Goal: Task Accomplishment & Management: Manage account settings

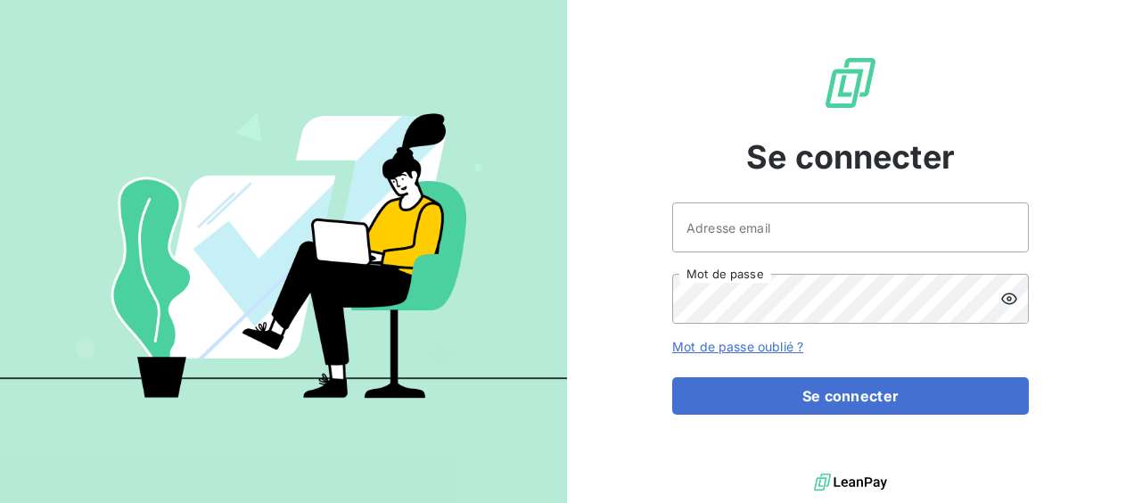
type input "[EMAIL_ADDRESS][DOMAIN_NAME]"
click at [672, 377] on button "Se connecter" at bounding box center [850, 395] width 357 height 37
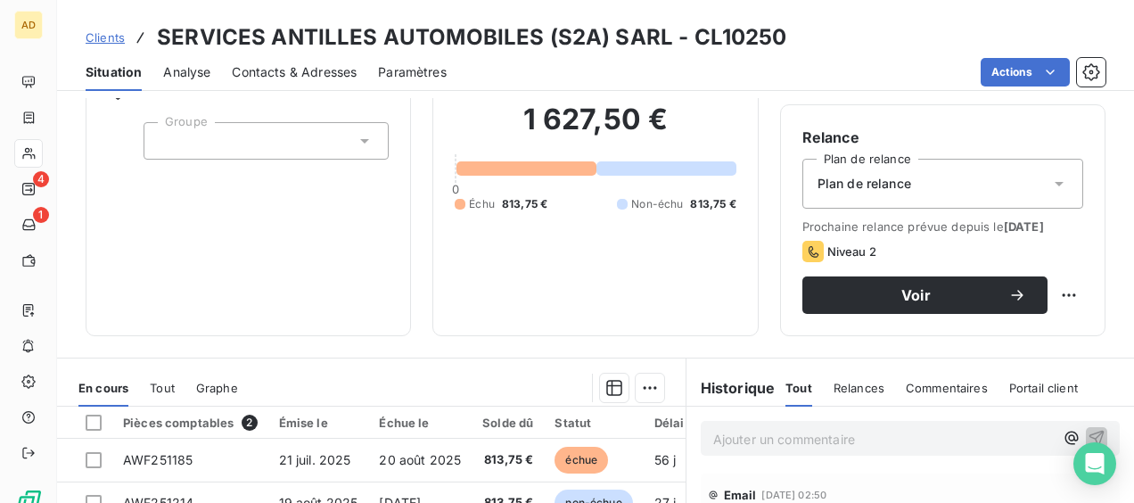
scroll to position [178, 0]
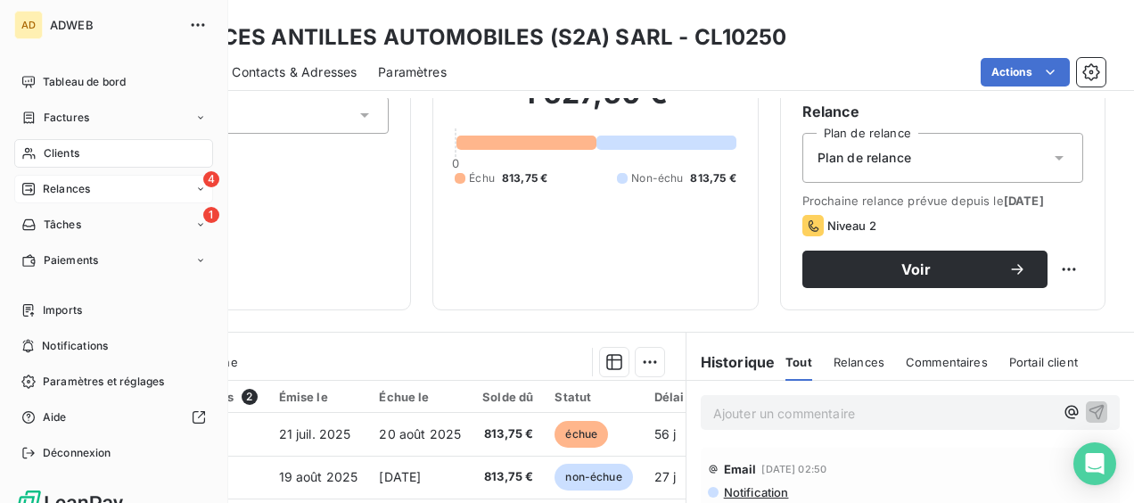
click at [94, 191] on div "4 Relances" at bounding box center [113, 189] width 199 height 29
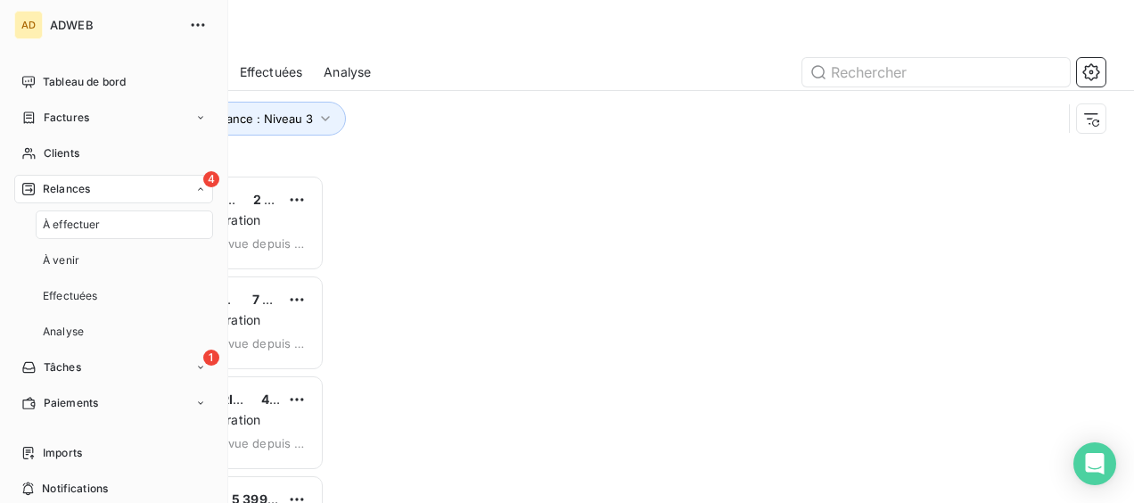
scroll to position [314, 225]
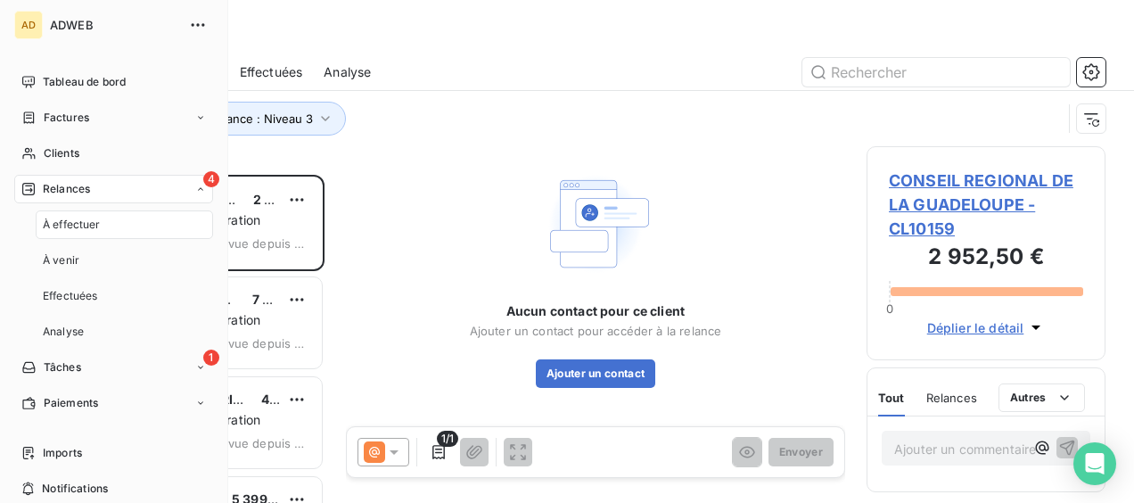
click at [97, 230] on span "À effectuer" at bounding box center [72, 225] width 58 height 16
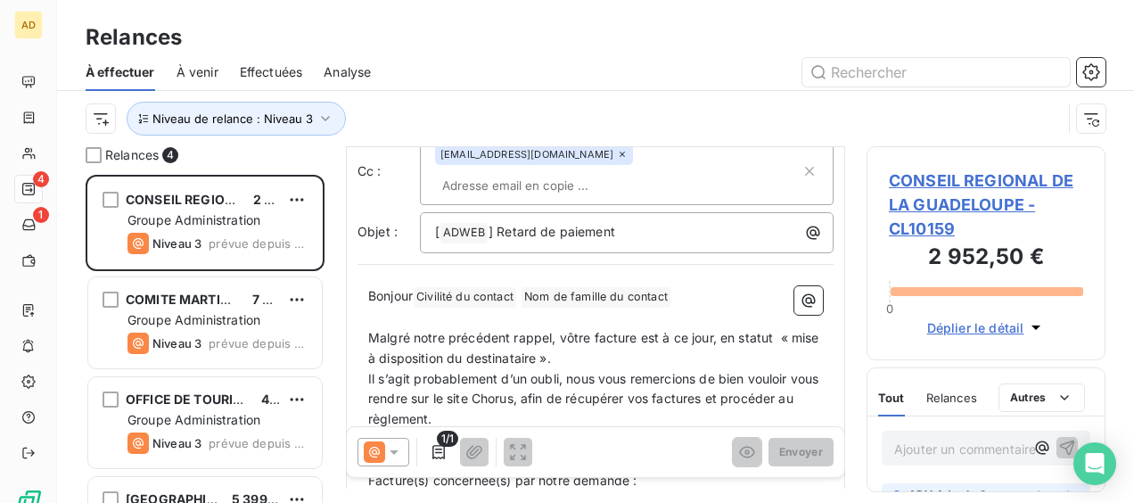
scroll to position [180, 0]
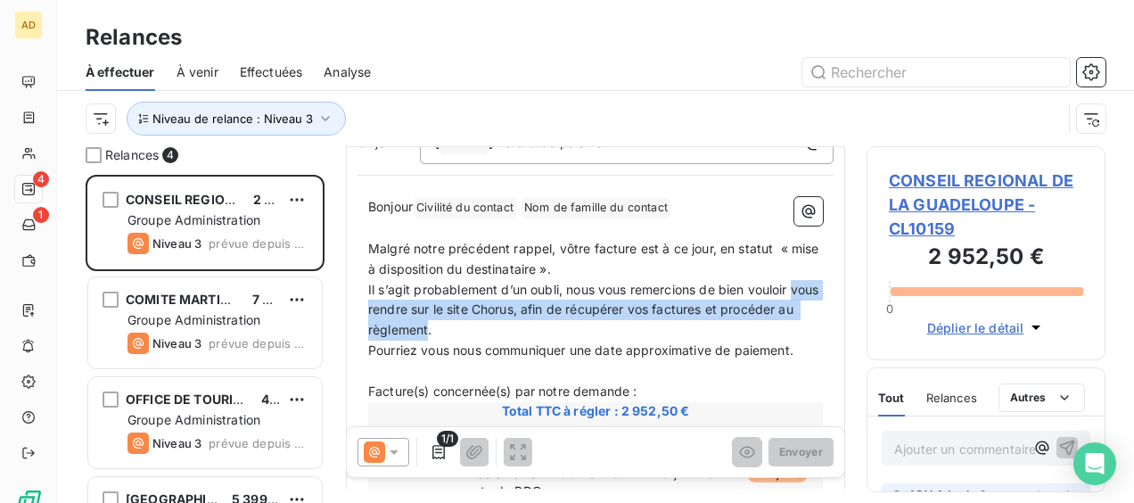
drag, startPoint x: 505, startPoint y: 328, endPoint x: 366, endPoint y: 315, distance: 138.8
click at [366, 315] on div "Bonjour Civilité du contact ﻿ Nom de famille du contact ﻿ ﻿ ﻿ Malgré notre préc…" at bounding box center [595, 502] width 476 height 632
copy span "vous rendre sur le site Chorus, afin de récupérer vos factures et procéder au r…"
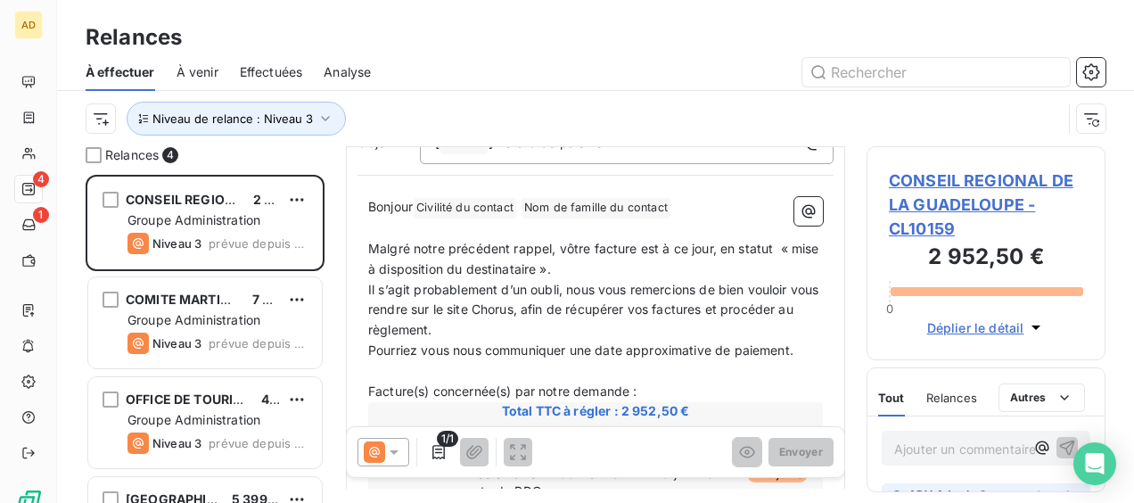
click at [663, 349] on span "Pourriez vous nous communiquer une date approximative de paiement." at bounding box center [580, 349] width 425 height 15
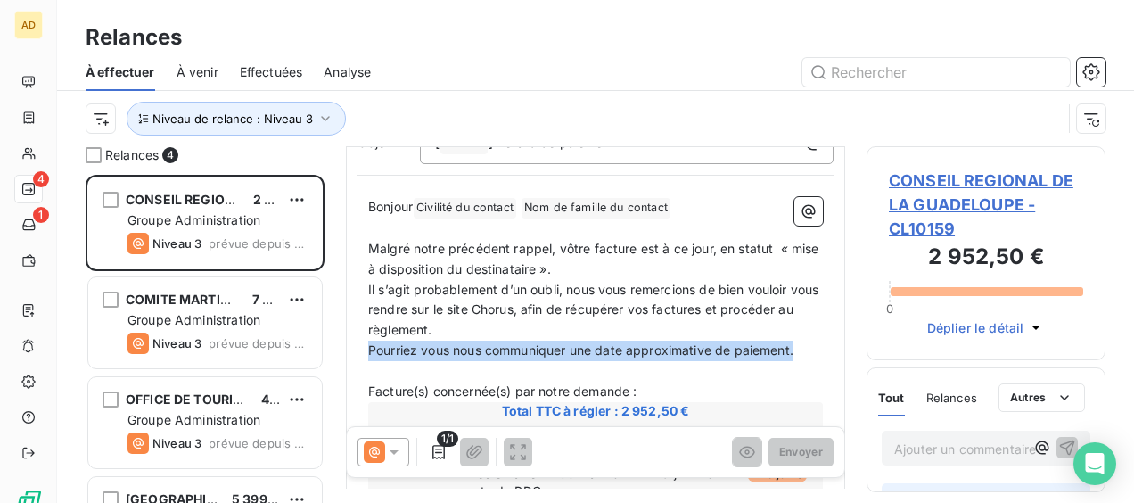
drag, startPoint x: 797, startPoint y: 342, endPoint x: 368, endPoint y: 344, distance: 428.8
click at [368, 344] on p "Pourriez vous nous communiquer une date approximative de paiement." at bounding box center [595, 351] width 455 height 21
copy span "Pourriez vous nous communiquer une date approximative de paiement."
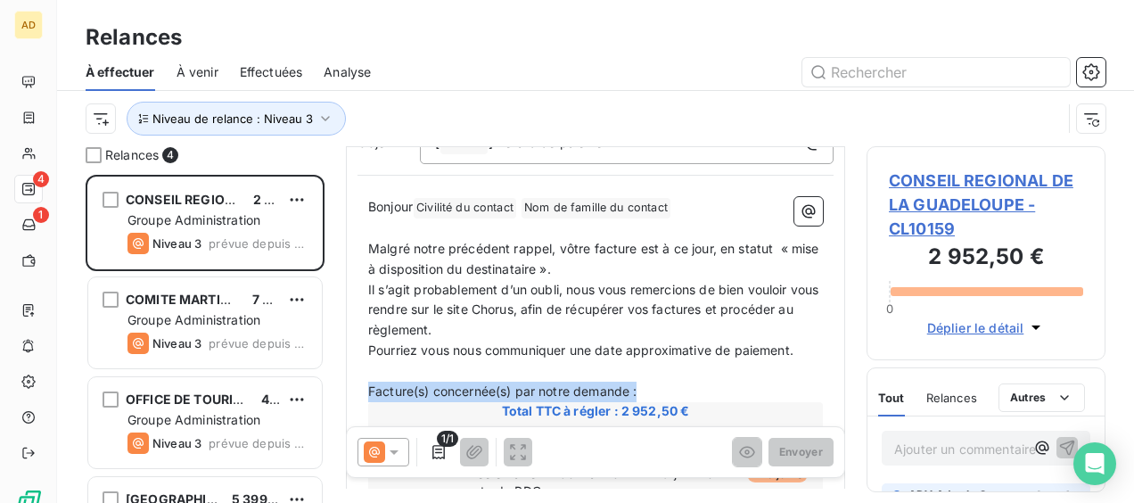
drag, startPoint x: 654, startPoint y: 390, endPoint x: 359, endPoint y: 383, distance: 295.1
click at [359, 383] on div "Bonjour Civilité du contact ﻿ Nom de famille du contact ﻿ ﻿ ﻿ Malgré notre préc…" at bounding box center [595, 502] width 476 height 632
copy span "Facture(s) concernée(s) par notre demande :"
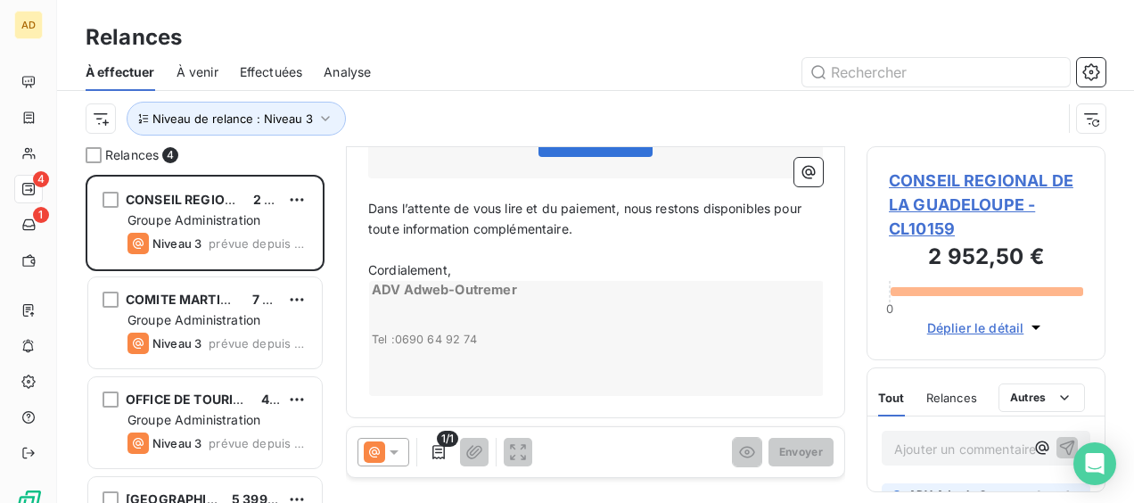
scroll to position [503, 0]
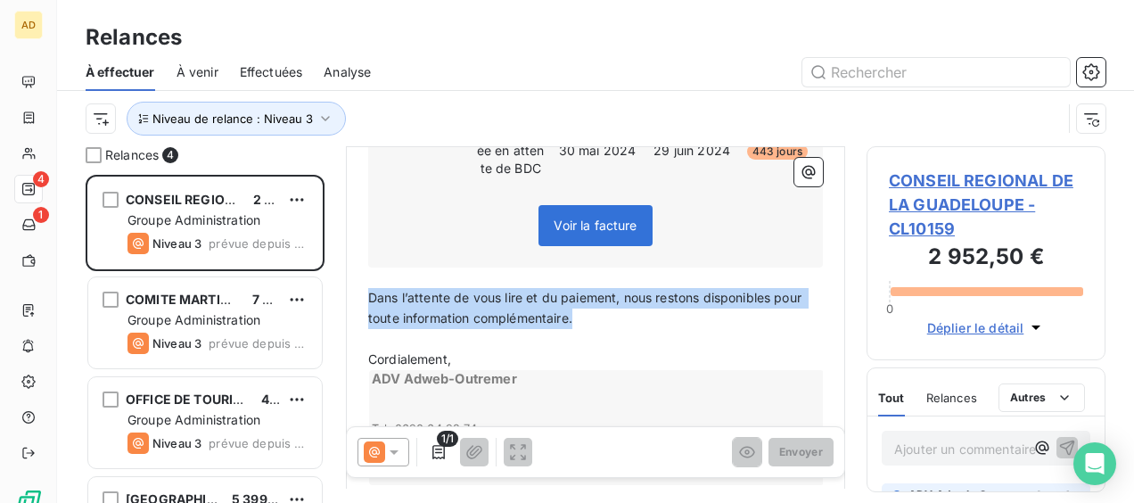
drag, startPoint x: 581, startPoint y: 322, endPoint x: 344, endPoint y: 291, distance: 239.2
click at [344, 291] on div "Relances 4 CONSEIL REGIONAL DE LA GUADELOUPE 2 952,50 € Groupe Administration N…" at bounding box center [595, 324] width 1077 height 357
copy span "Dans l’attente de vous lire et du paiement, nous restons disponibles pour toute…"
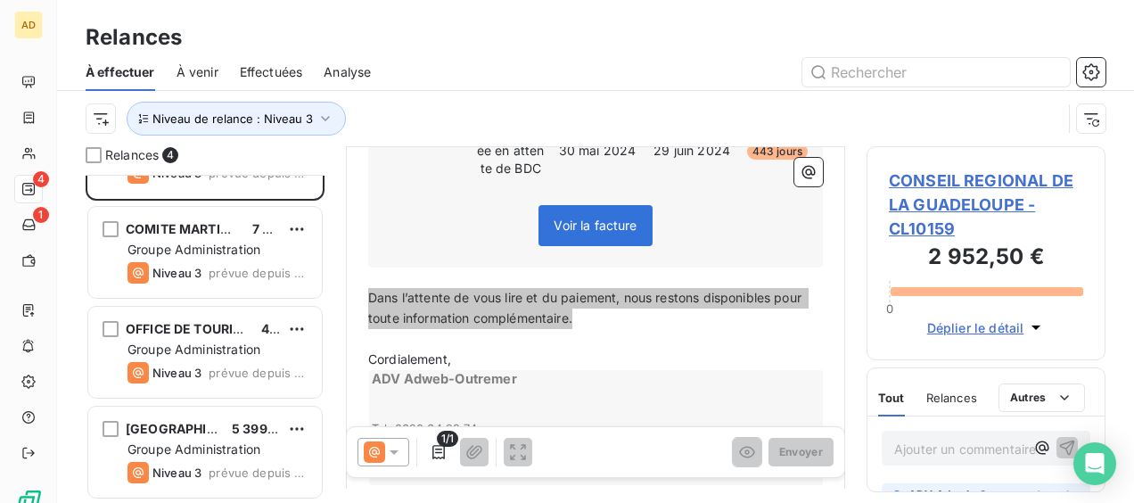
scroll to position [0, 0]
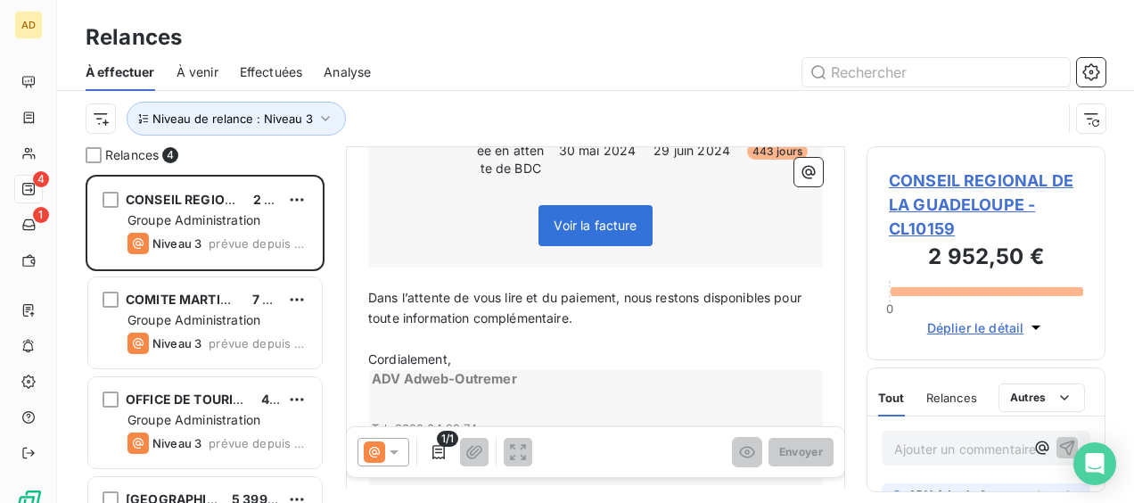
click at [734, 154] on td "29 juin 2024" at bounding box center [691, 150] width 95 height 55
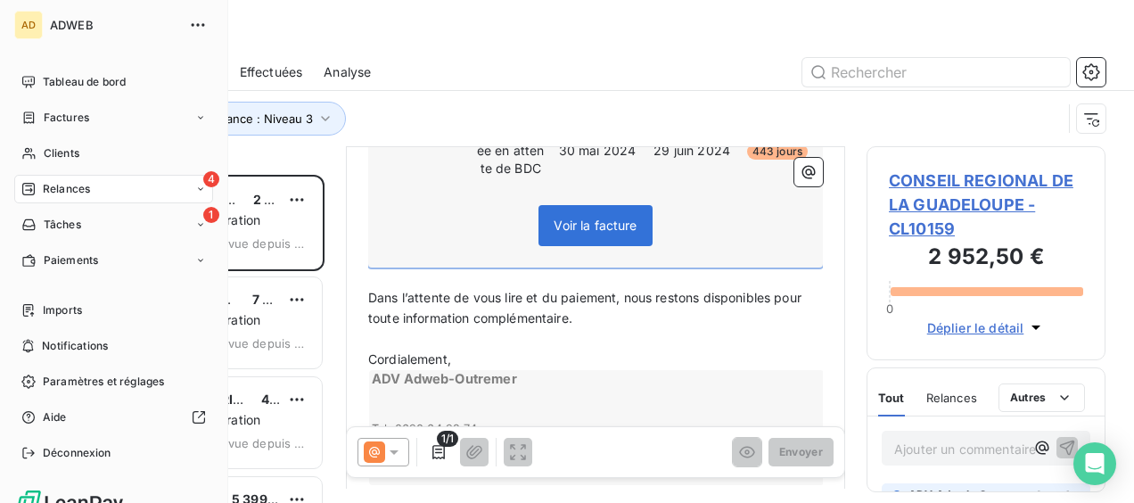
click at [45, 177] on div "4 Relances" at bounding box center [113, 189] width 199 height 29
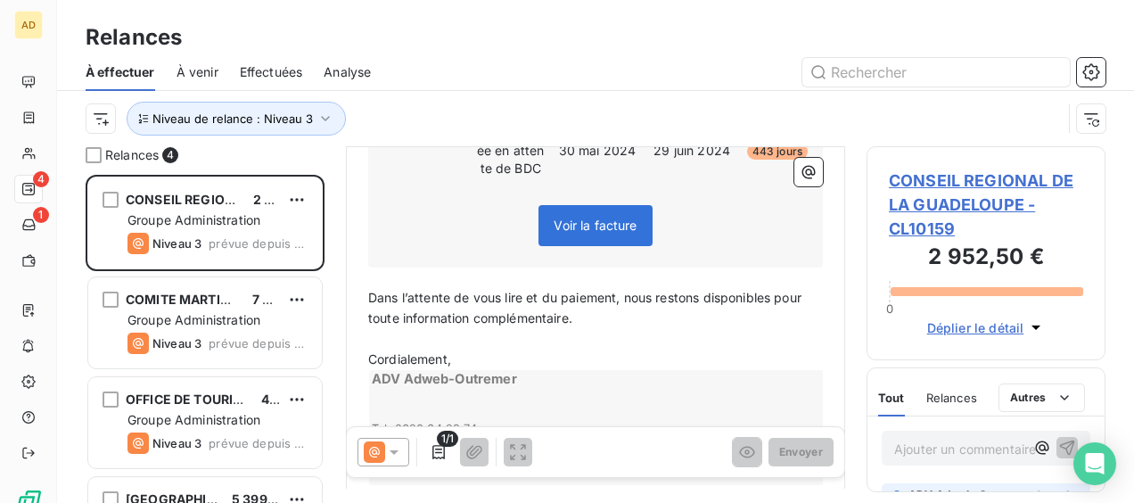
click at [859, 237] on div "Relances 4 CONSEIL REGIONAL DE LA GUADELOUPE 2 952,50 € Groupe Administration N…" at bounding box center [595, 324] width 1077 height 357
